Goal: Find specific fact: Find specific fact

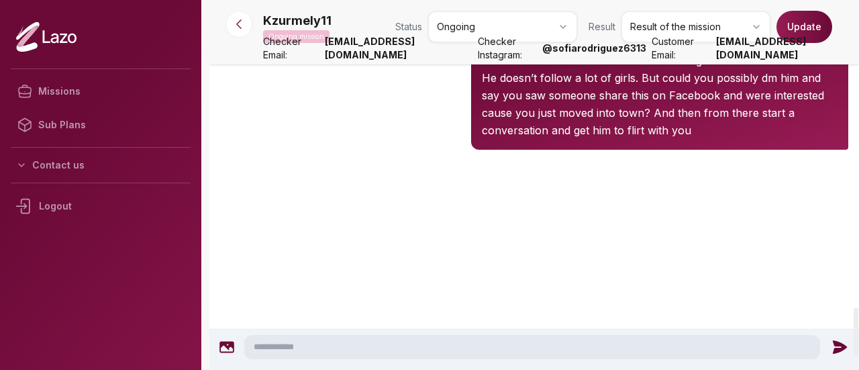
scroll to position [2497, 0]
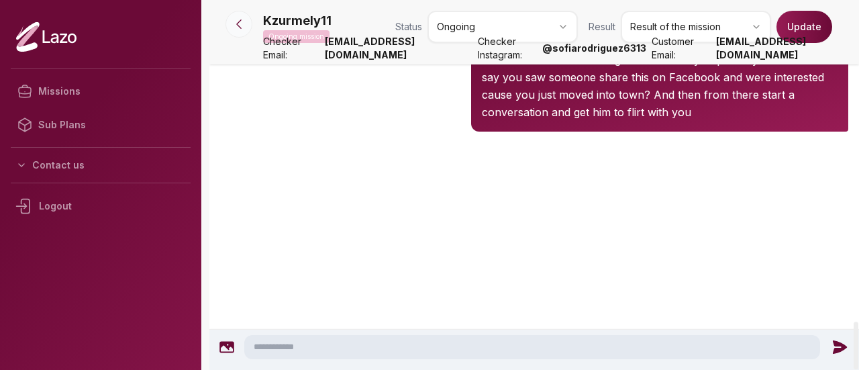
click at [238, 21] on icon at bounding box center [238, 23] width 13 height 13
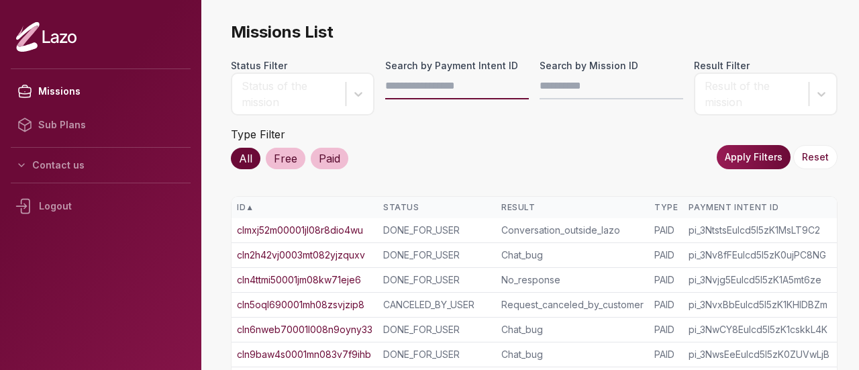
click at [394, 83] on input "Search by Payment Intent ID" at bounding box center [457, 85] width 144 height 27
paste input "**********"
type input "**********"
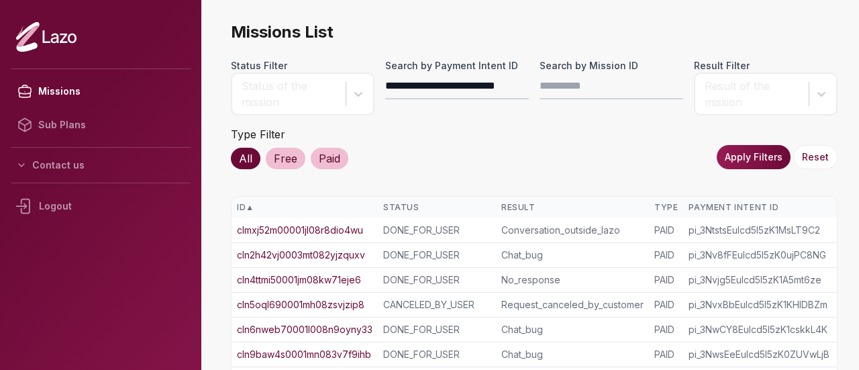
click at [739, 152] on button "Apply Filters" at bounding box center [753, 157] width 74 height 24
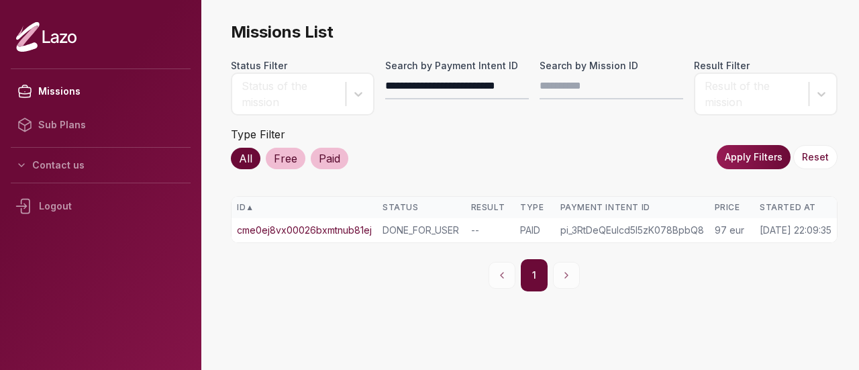
click at [302, 234] on link "cme0ej8vx00026bxmtnub81ej" at bounding box center [304, 229] width 135 height 13
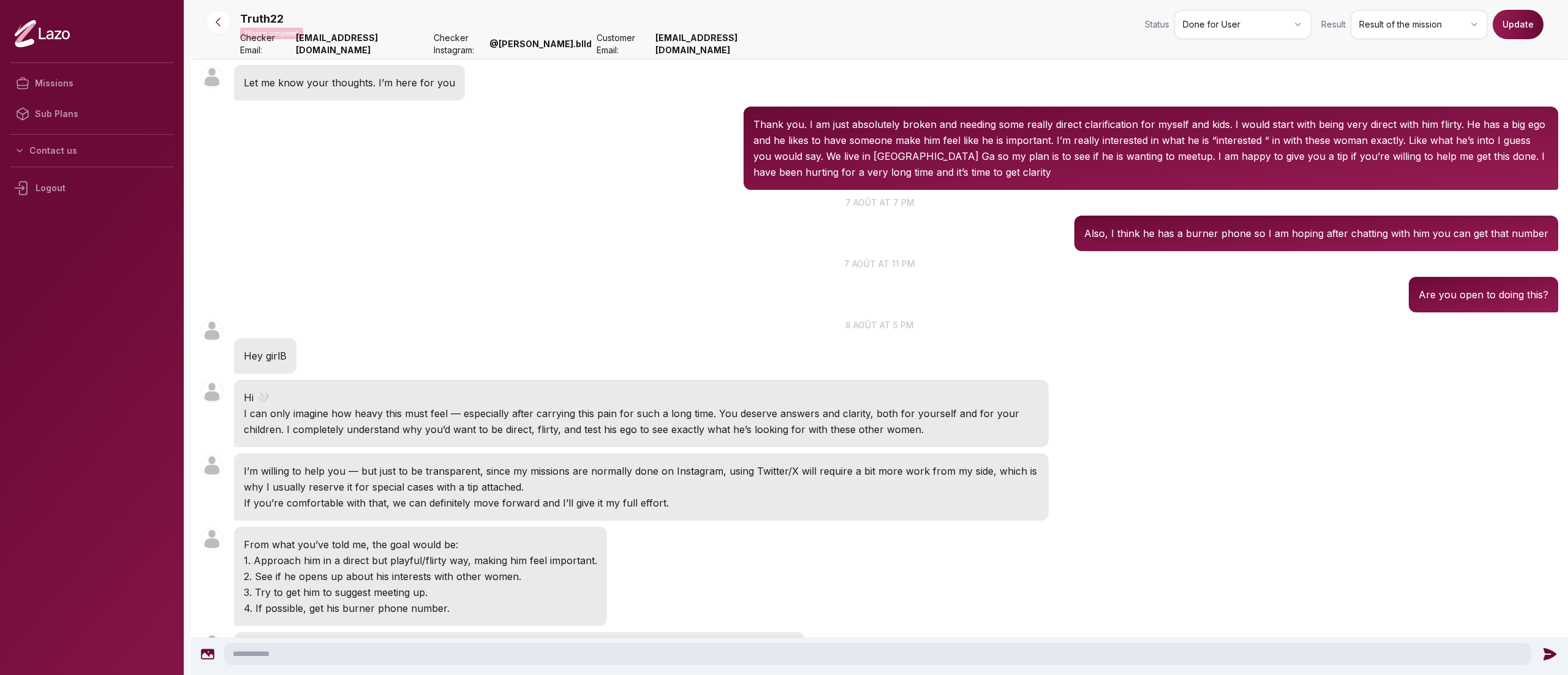
scroll to position [1323, 0]
drag, startPoint x: 684, startPoint y: 0, endPoint x: 796, endPoint y: 299, distance: 319.3
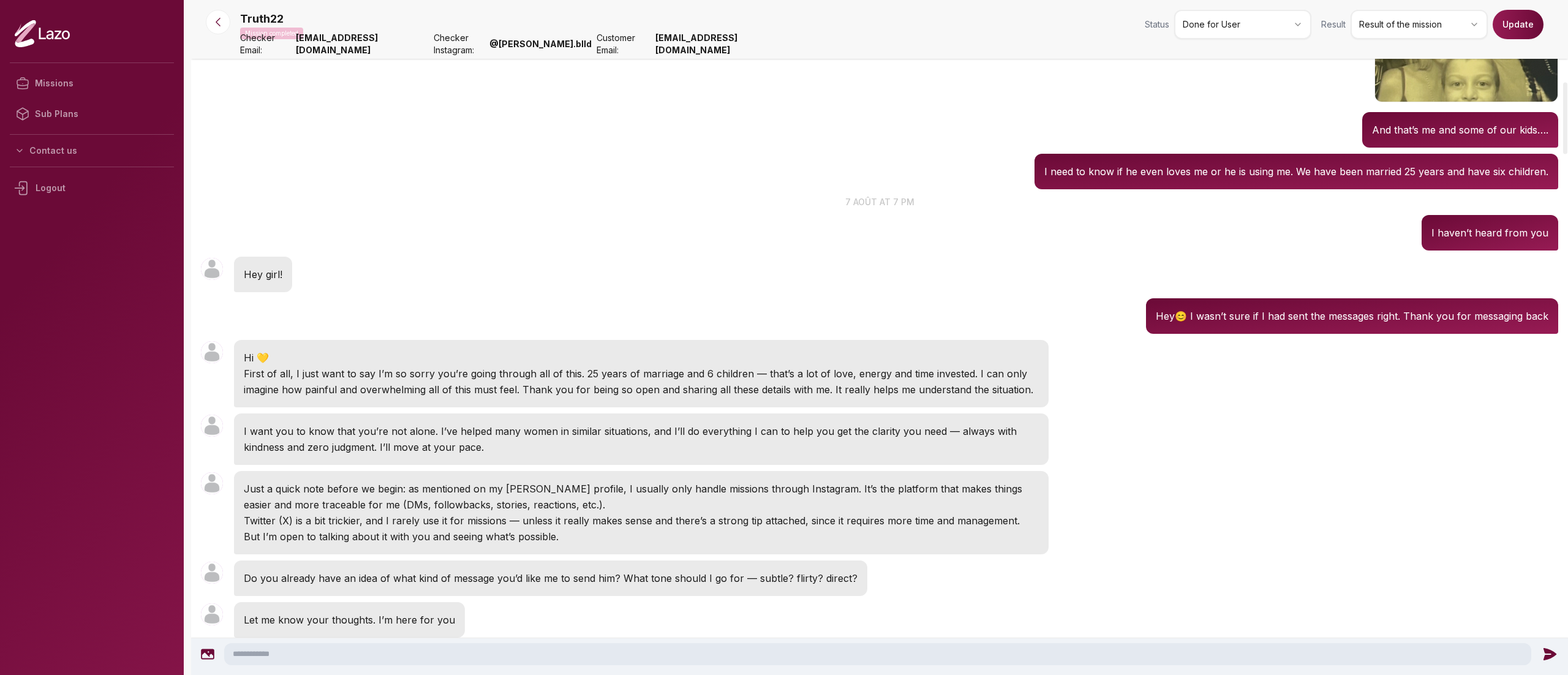
scroll to position [0, 0]
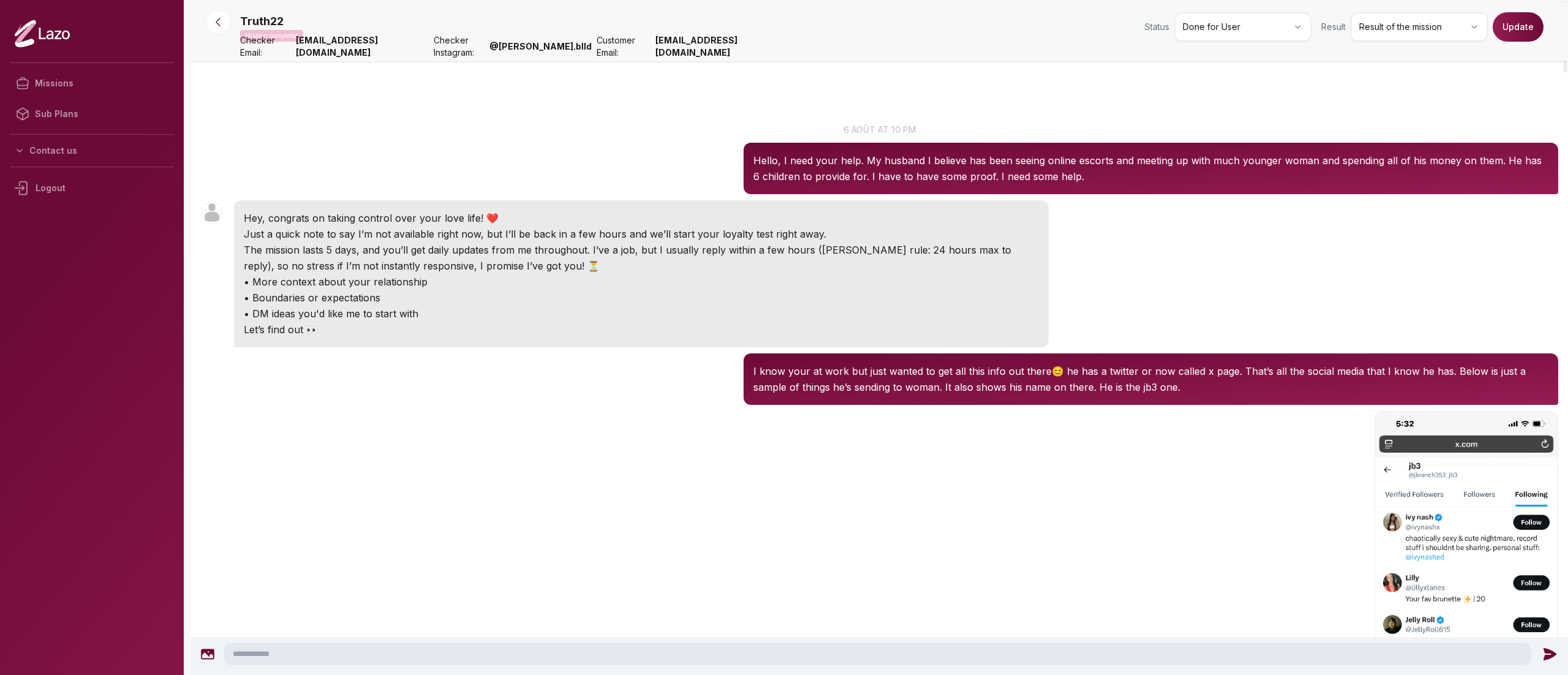
click at [784, 237] on p "Just a quick note to say I’m not available right now, but I’ll be back in a few…" at bounding box center [641, 234] width 795 height 16
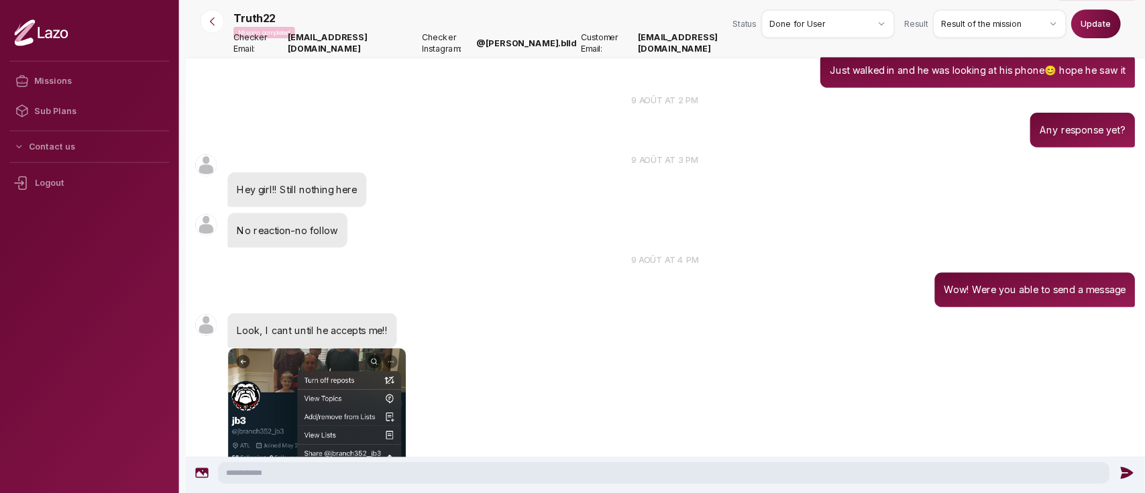
scroll to position [4444, 0]
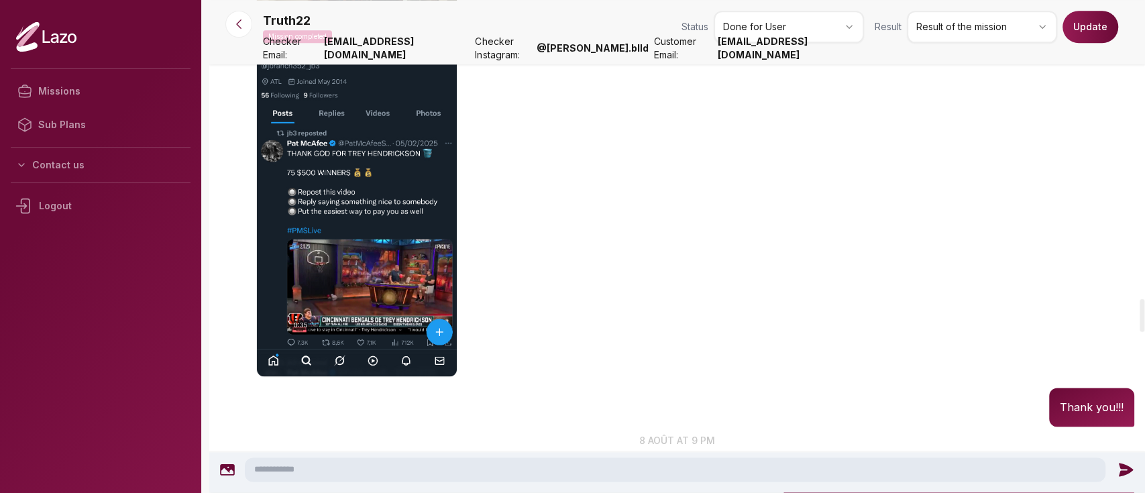
drag, startPoint x: 1603, startPoint y: 15, endPoint x: 612, endPoint y: 285, distance: 1027.0
click at [612, 285] on div "Truth22 20:55 Just followed him!!" at bounding box center [677, 156] width 936 height 457
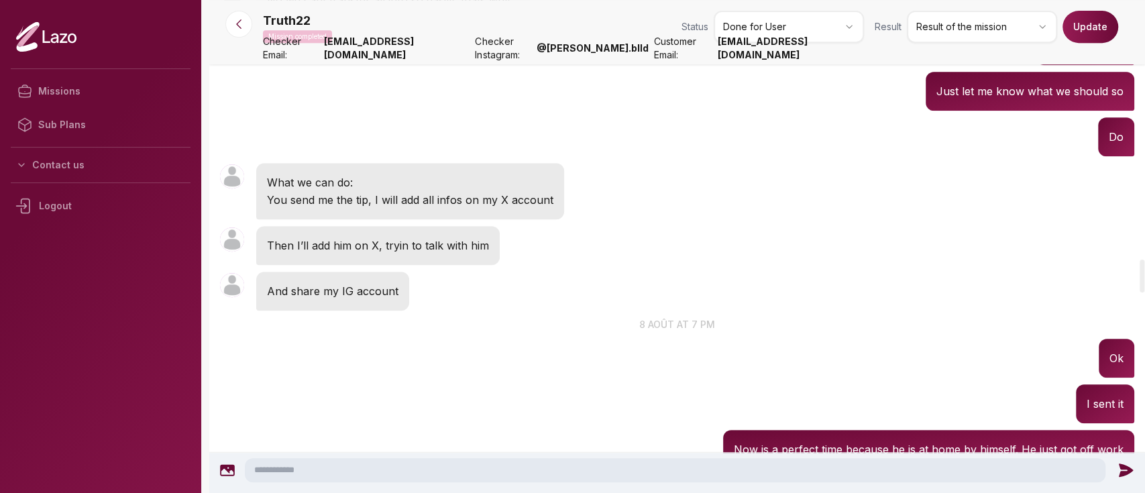
scroll to position [3817, 0]
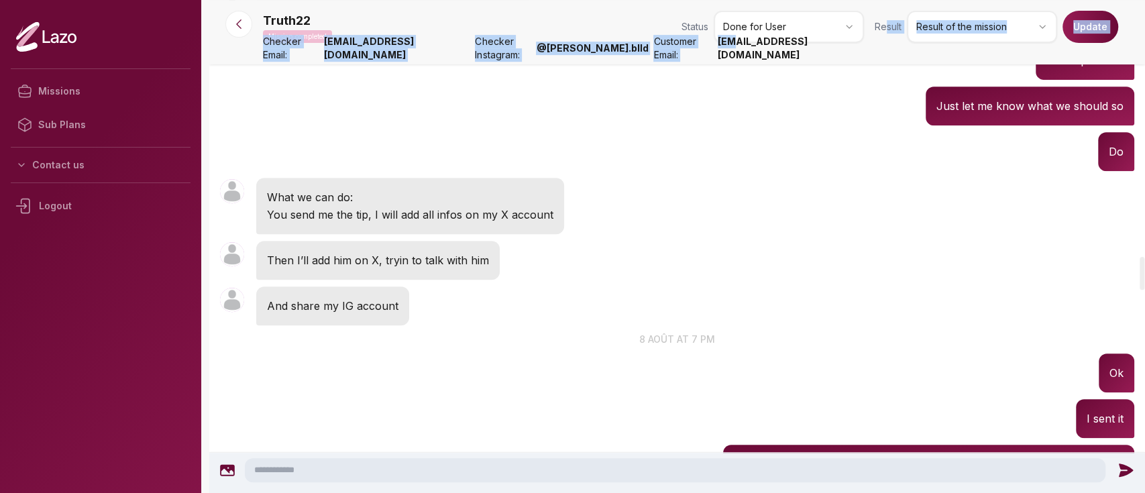
drag, startPoint x: 885, startPoint y: 54, endPoint x: 724, endPoint y: 55, distance: 160.3
click at [724, 55] on nav "Truth22 Mission completed Status Done for User Result Result of the mission Upd…" at bounding box center [677, 32] width 936 height 64
click at [724, 55] on strong "[EMAIL_ADDRESS][DOMAIN_NAME]" at bounding box center [791, 48] width 146 height 27
drag, startPoint x: 710, startPoint y: 54, endPoint x: 865, endPoint y: 60, distance: 154.4
click at [858, 60] on nav "Truth22 Mission completed Status Done for User Result Result of the mission Upd…" at bounding box center [677, 32] width 936 height 64
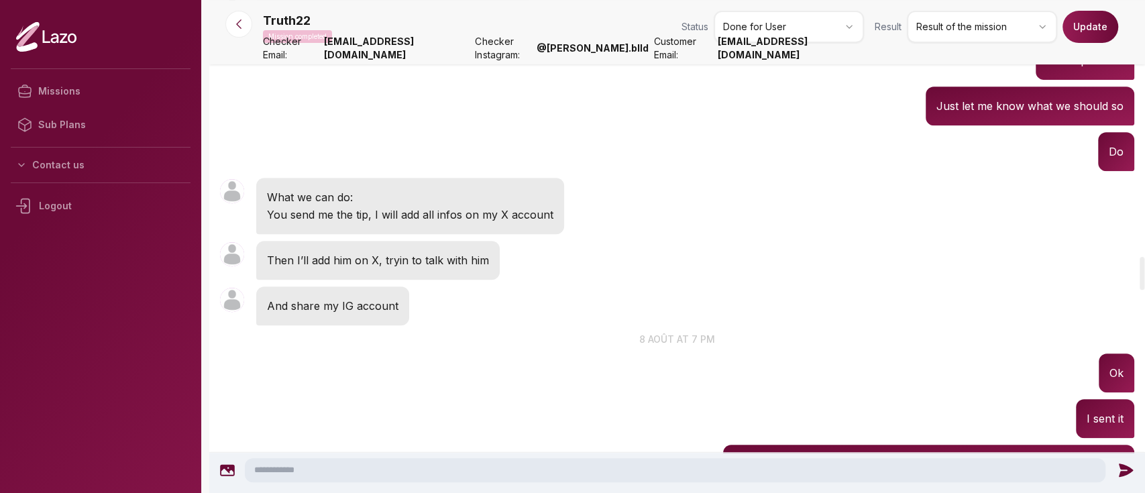
click at [802, 57] on strong "[EMAIL_ADDRESS][DOMAIN_NAME]" at bounding box center [791, 48] width 146 height 27
drag, startPoint x: 712, startPoint y: 52, endPoint x: 863, endPoint y: 56, distance: 151.0
click at [858, 56] on strong "[EMAIL_ADDRESS][DOMAIN_NAME]" at bounding box center [791, 48] width 146 height 27
copy strong "[EMAIL_ADDRESS][DOMAIN_NAME]"
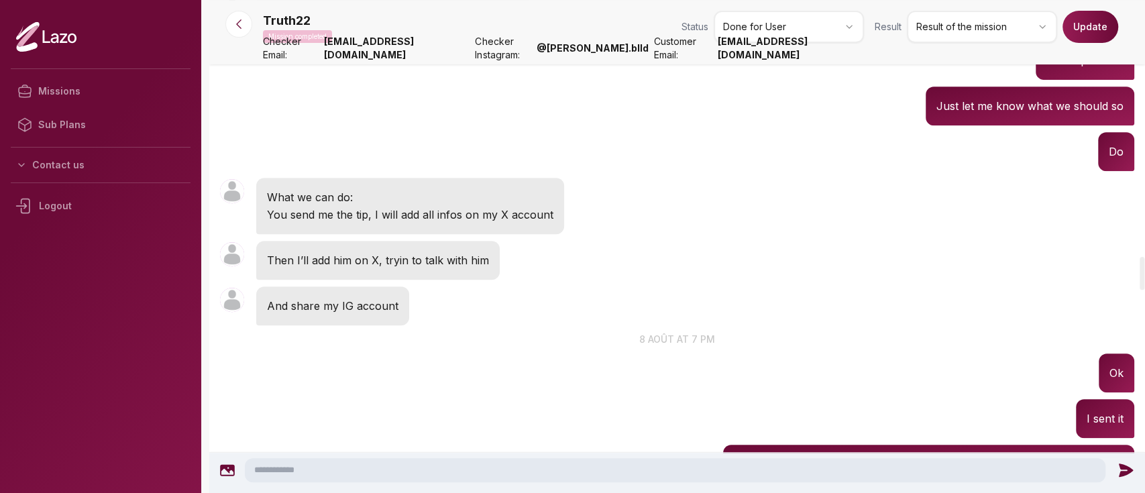
drag, startPoint x: 1093, startPoint y: 0, endPoint x: 735, endPoint y: 329, distance: 486.6
click at [735, 83] on div "Truth22 18:33 Ok no problem" at bounding box center [677, 61] width 936 height 46
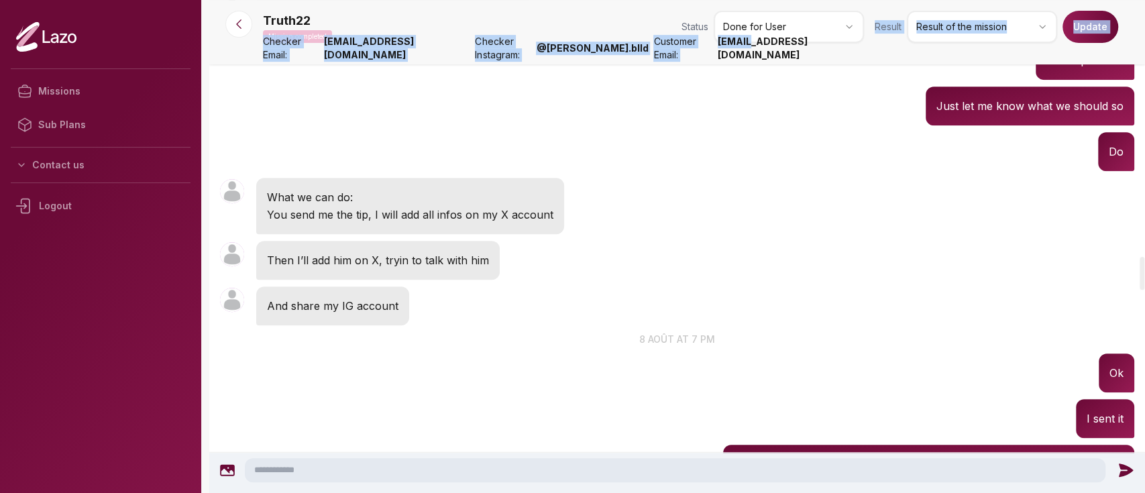
drag, startPoint x: 870, startPoint y: 56, endPoint x: 734, endPoint y: 62, distance: 136.3
click at [734, 62] on nav "Truth22 Mission completed Status Done for User Result Result of the mission Upd…" at bounding box center [677, 32] width 936 height 64
drag, startPoint x: 708, startPoint y: 57, endPoint x: 865, endPoint y: 56, distance: 156.3
click at [858, 56] on nav "Truth22 Mission completed Status Done for User Result Result of the mission Upd…" at bounding box center [677, 32] width 936 height 64
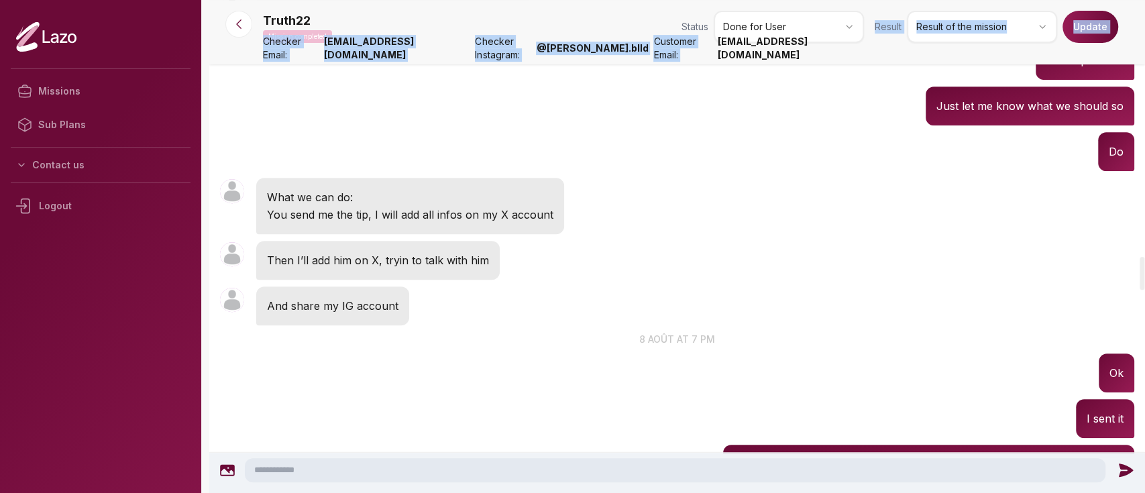
click at [858, 56] on nav "Truth22 Mission completed Status Done for User Result Result of the mission Upd…" at bounding box center [677, 32] width 936 height 64
drag, startPoint x: 865, startPoint y: 56, endPoint x: 761, endPoint y: 58, distance: 104.0
click at [761, 58] on nav "Truth22 Mission completed Status Done for User Result Result of the mission Upd…" at bounding box center [677, 32] width 936 height 64
click at [761, 58] on strong "[EMAIL_ADDRESS][DOMAIN_NAME]" at bounding box center [791, 48] width 146 height 27
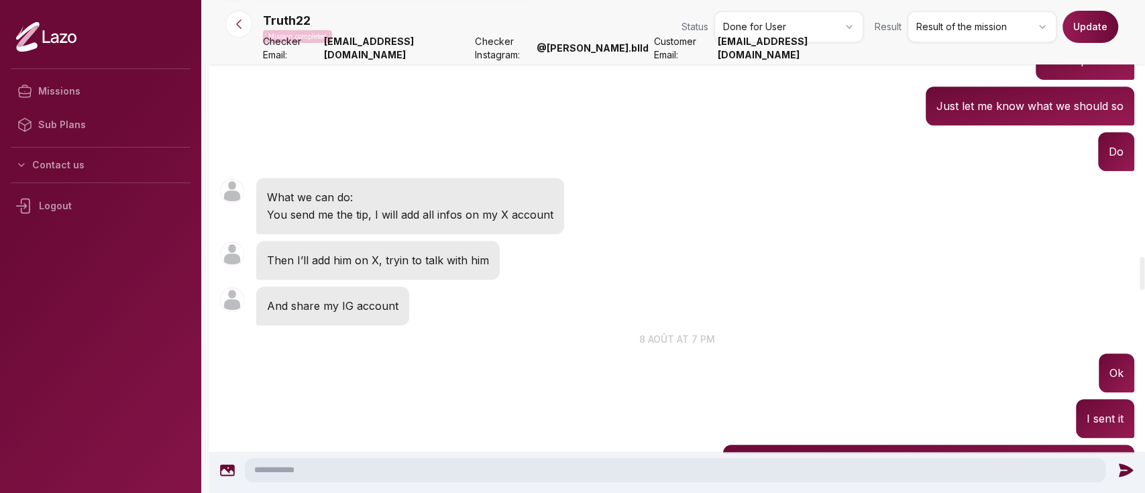
drag, startPoint x: 708, startPoint y: 56, endPoint x: 861, endPoint y: 57, distance: 152.3
click at [858, 57] on strong "[EMAIL_ADDRESS][DOMAIN_NAME]" at bounding box center [791, 48] width 146 height 27
copy strong "[EMAIL_ADDRESS][DOMAIN_NAME]"
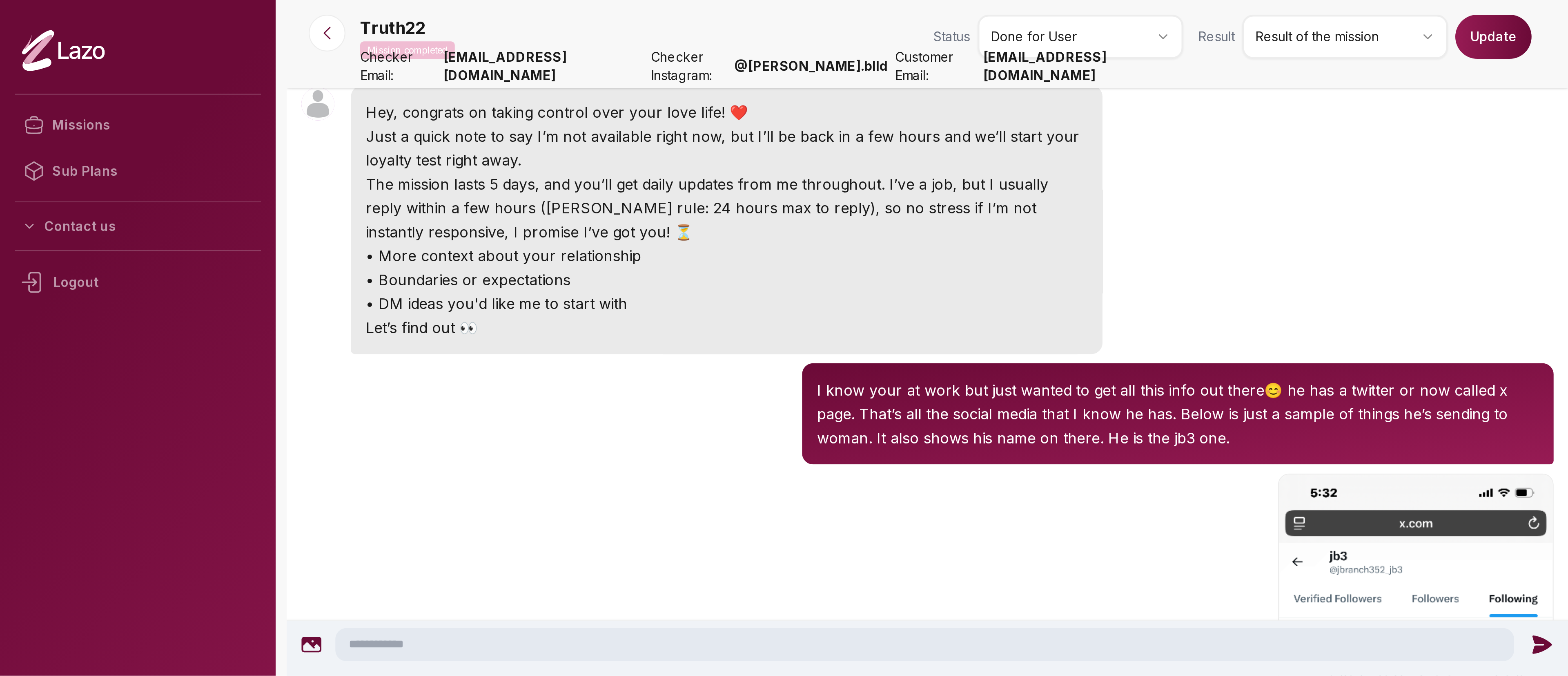
scroll to position [0, 0]
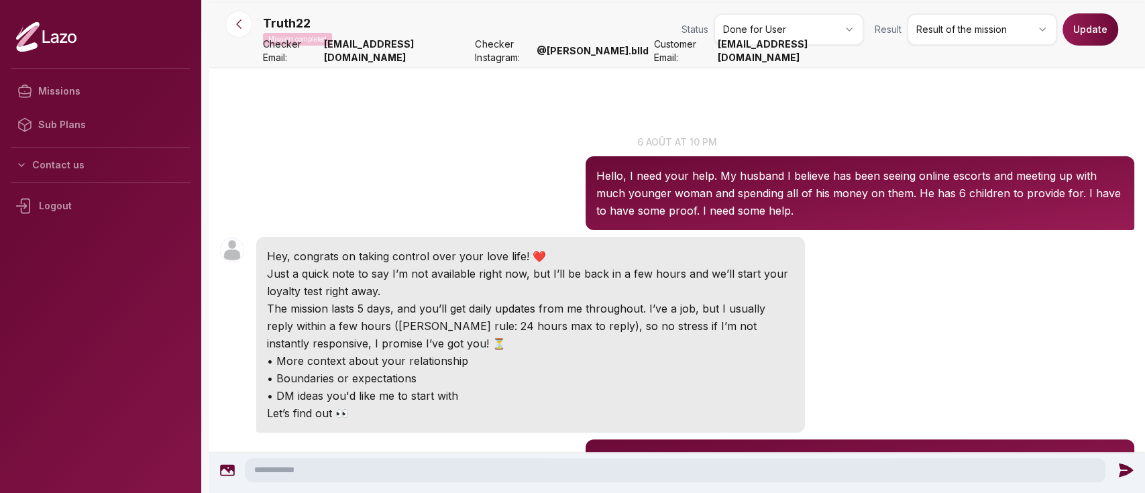
drag, startPoint x: 1012, startPoint y: 1, endPoint x: 684, endPoint y: 148, distance: 359.8
click at [684, 148] on p "6 août at 10 pm" at bounding box center [677, 142] width 936 height 14
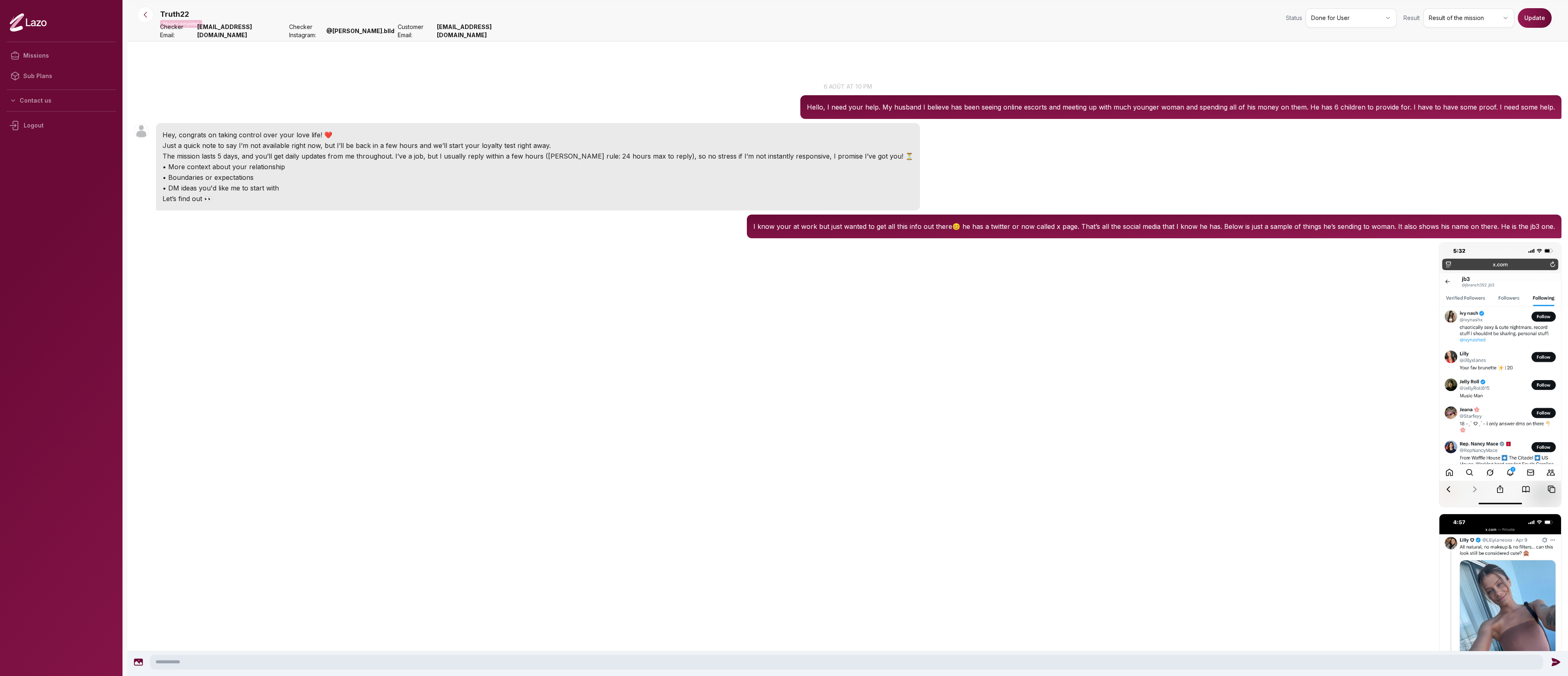
drag, startPoint x: 390, startPoint y: 9, endPoint x: 808, endPoint y: 310, distance: 515.1
click at [522, 225] on div "Truth22 22:12" at bounding box center [847, 375] width 1441 height 271
